Goal: Task Accomplishment & Management: Use online tool/utility

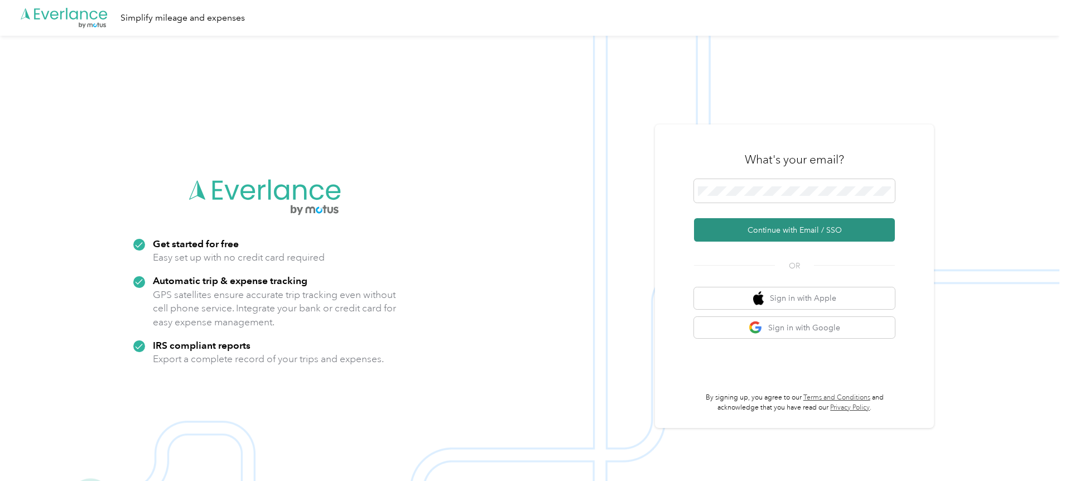
click at [772, 228] on button "Continue with Email / SSO" at bounding box center [794, 229] width 201 height 23
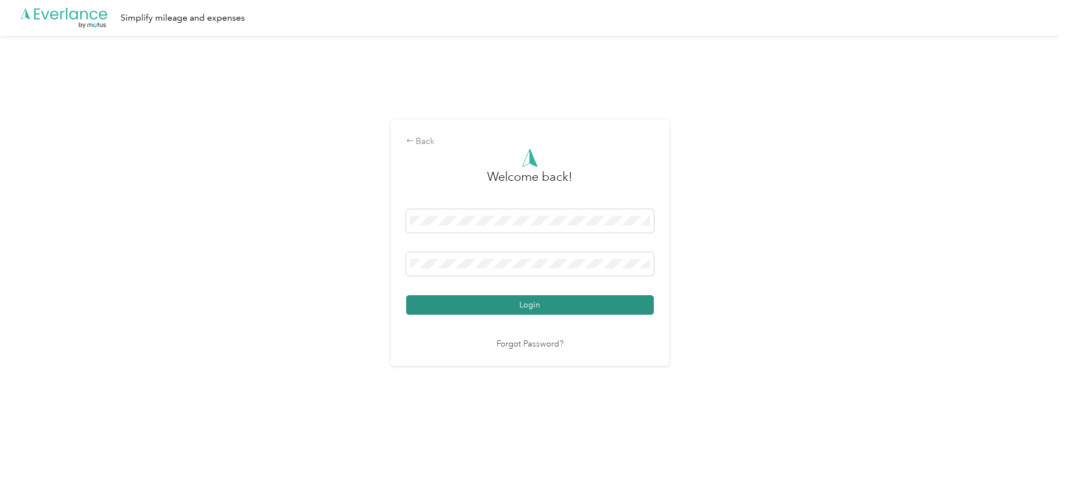
click at [518, 310] on button "Login" at bounding box center [530, 305] width 248 height 20
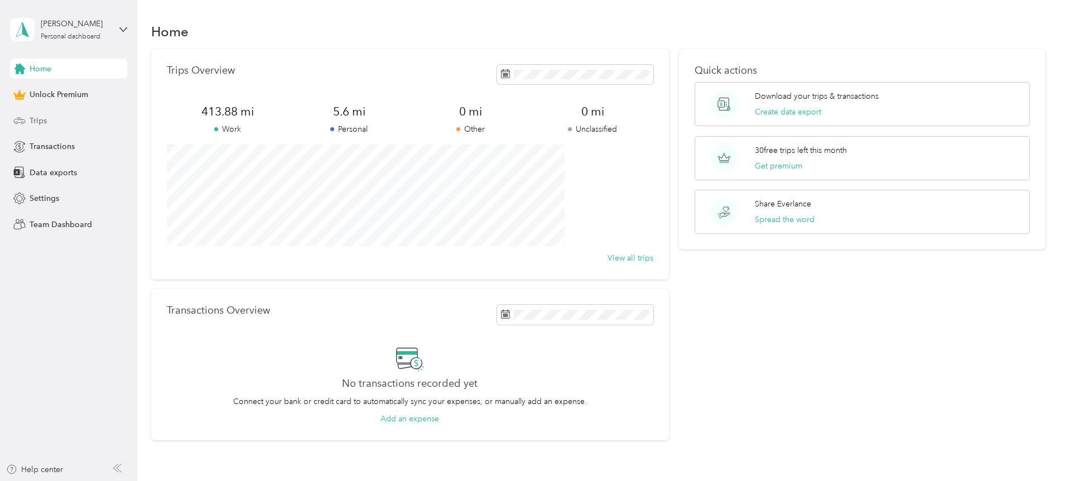
click at [55, 121] on div "Trips" at bounding box center [68, 120] width 117 height 20
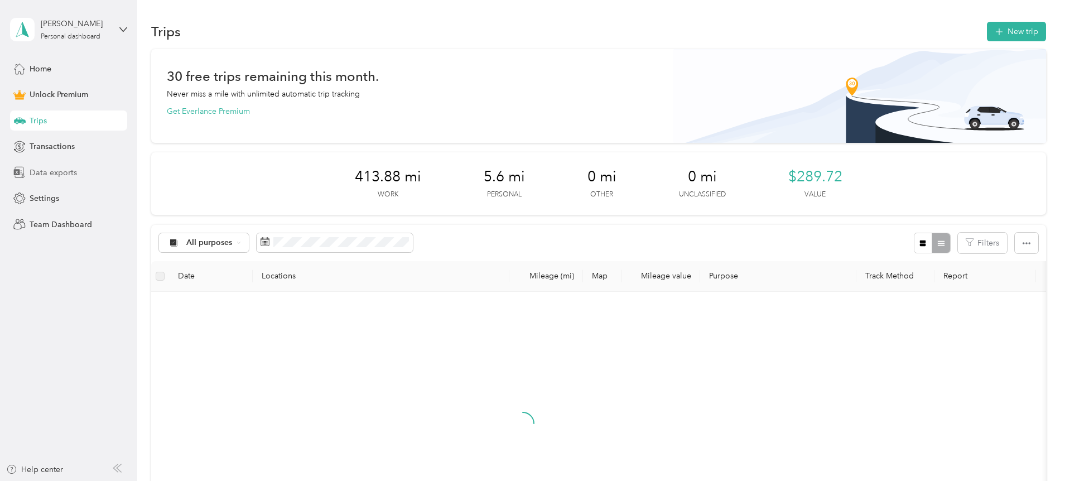
click at [51, 170] on span "Data exports" at bounding box center [53, 173] width 47 height 12
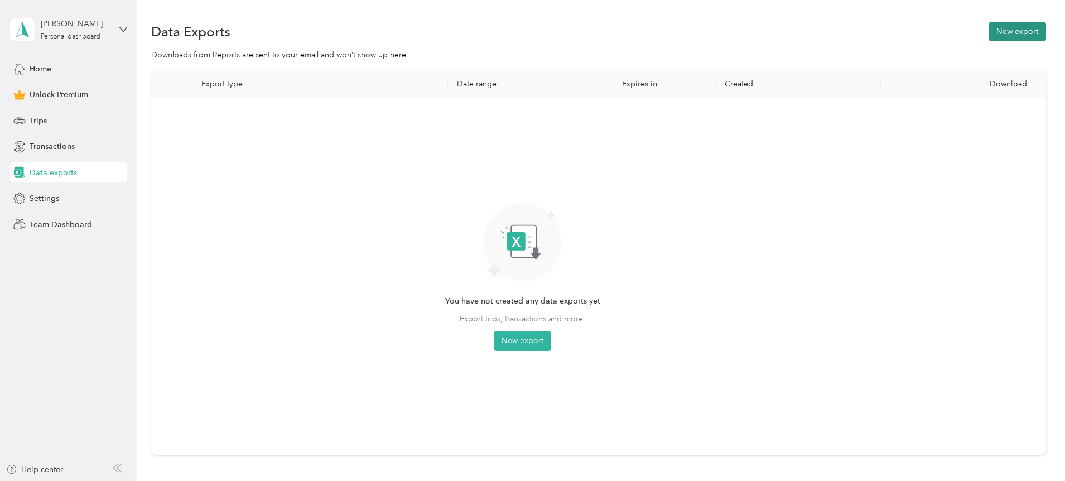
click at [988, 41] on button "New export" at bounding box center [1016, 32] width 57 height 20
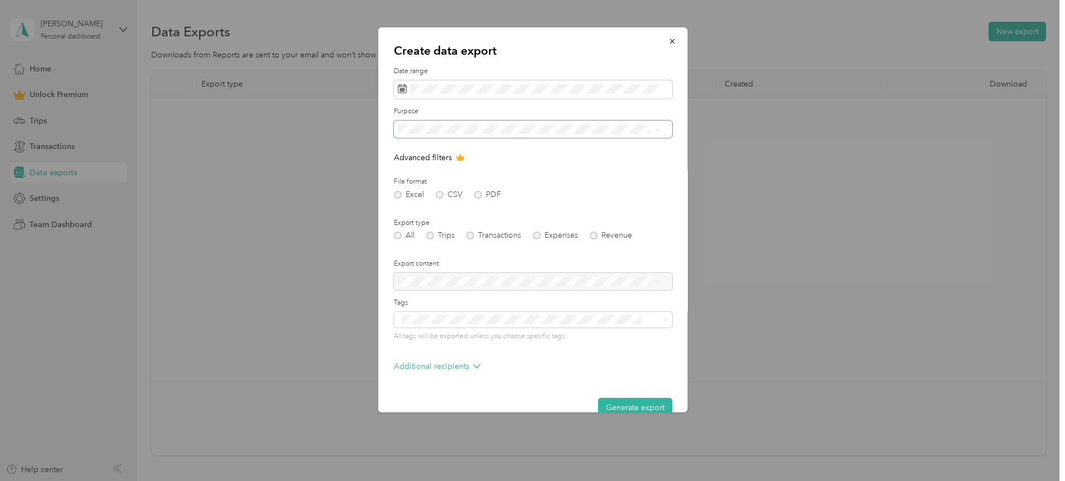
click at [434, 134] on span at bounding box center [532, 129] width 278 height 18
click at [418, 205] on span "Grace Place" at bounding box center [422, 206] width 42 height 9
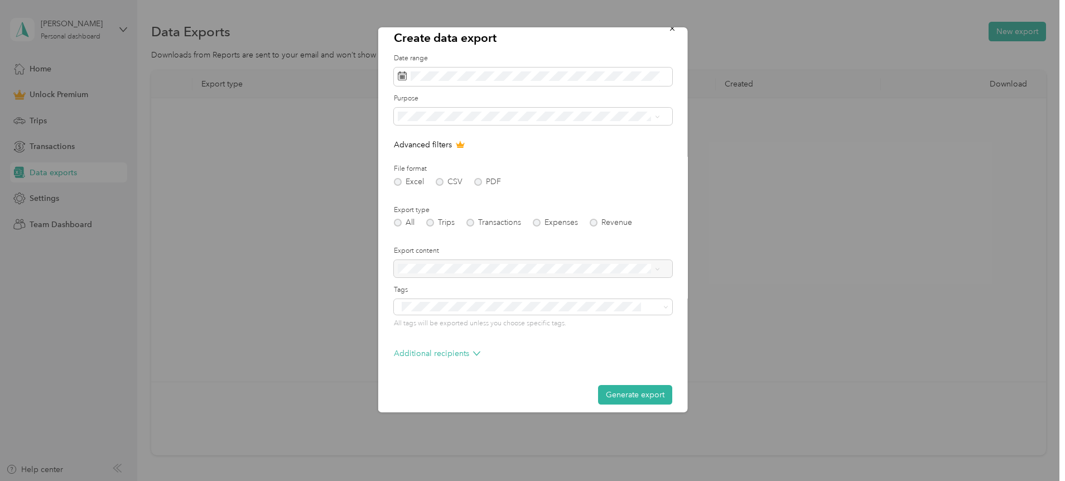
scroll to position [21, 0]
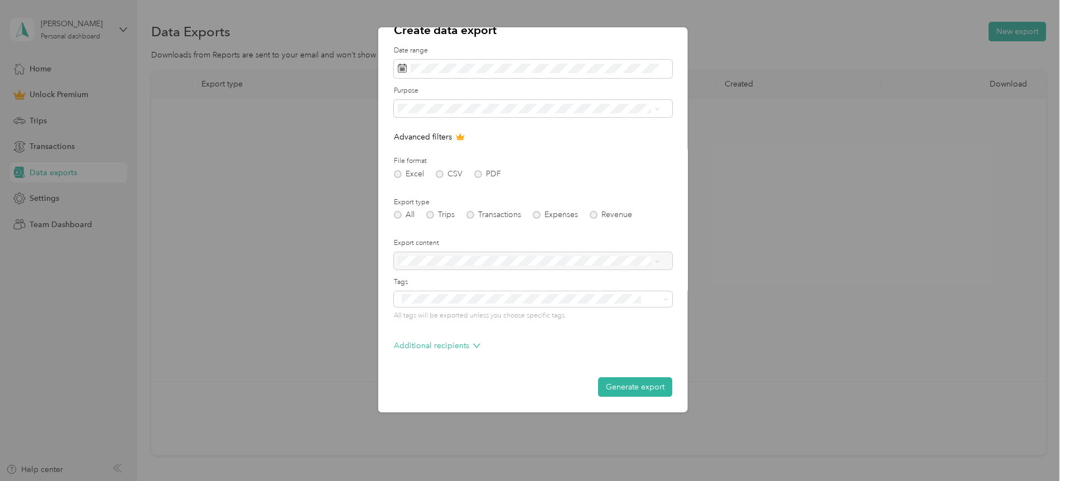
click at [482, 176] on div "Excel CSV PDF" at bounding box center [532, 174] width 278 height 8
click at [619, 377] on button "Generate export" at bounding box center [634, 387] width 74 height 20
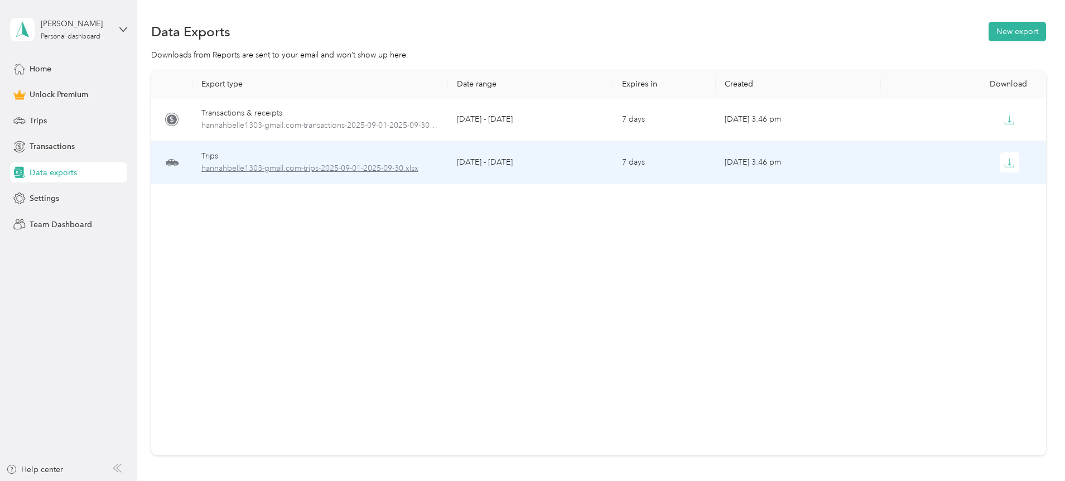
click at [308, 165] on span "hannahbelle1303-gmail.com-trips-2025-09-01-2025-09-30.xlsx" at bounding box center [320, 168] width 238 height 12
click at [1004, 163] on icon "button" at bounding box center [1009, 163] width 10 height 10
